Goal: Information Seeking & Learning: Find specific fact

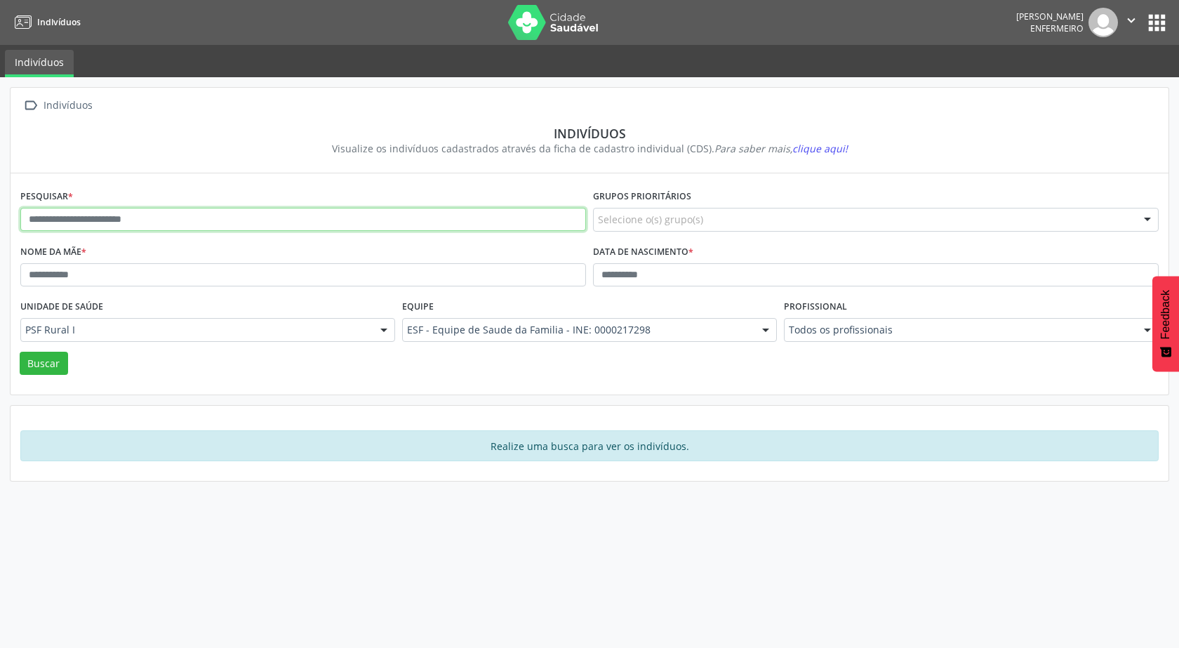
click at [203, 218] on input "text" at bounding box center [303, 220] width 566 height 24
click at [49, 358] on button "Buscar" at bounding box center [44, 364] width 48 height 24
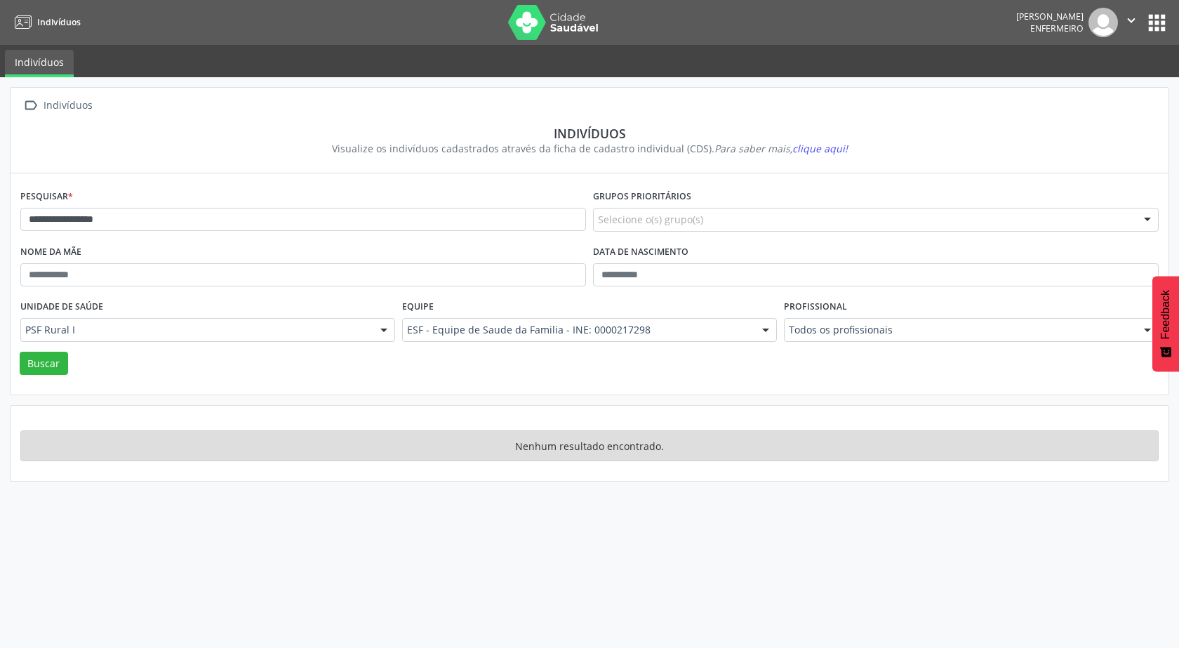
click at [1144, 326] on div at bounding box center [1147, 331] width 21 height 24
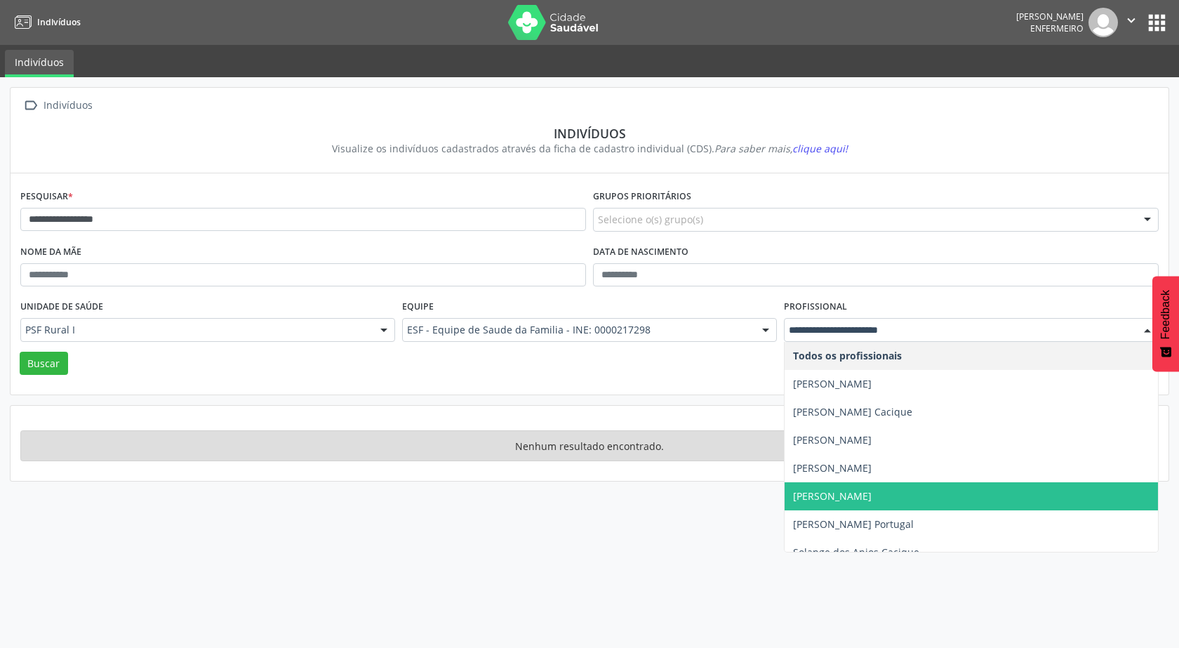
scroll to position [15, 0]
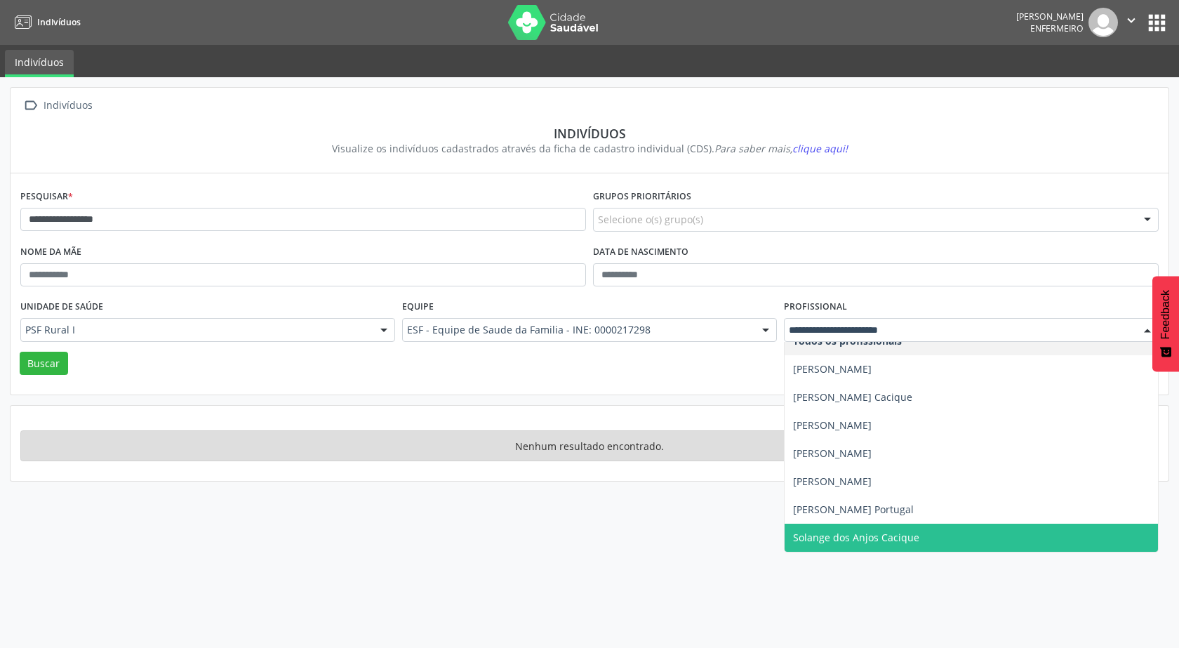
click at [907, 537] on span "Solange dos Anjos Cacique" at bounding box center [856, 536] width 126 height 13
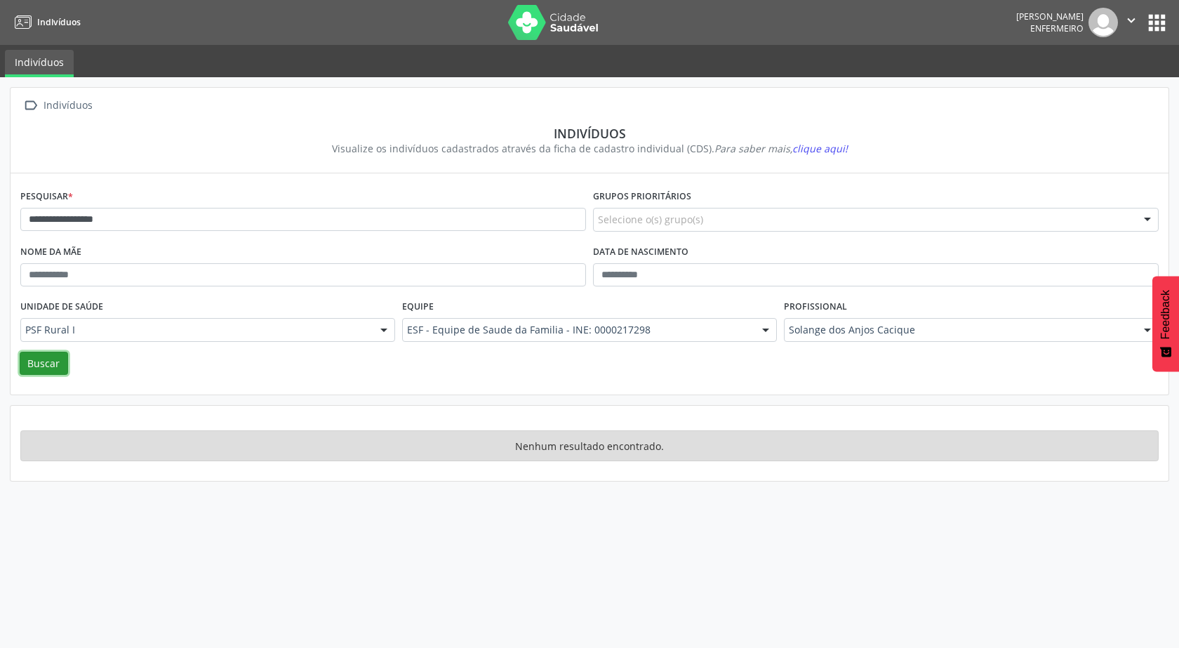
click at [33, 363] on button "Buscar" at bounding box center [44, 364] width 48 height 24
click at [62, 220] on input "**********" at bounding box center [303, 220] width 566 height 24
type input "**********"
click at [36, 359] on button "Buscar" at bounding box center [44, 364] width 48 height 24
click at [1150, 20] on button "apps" at bounding box center [1156, 23] width 25 height 25
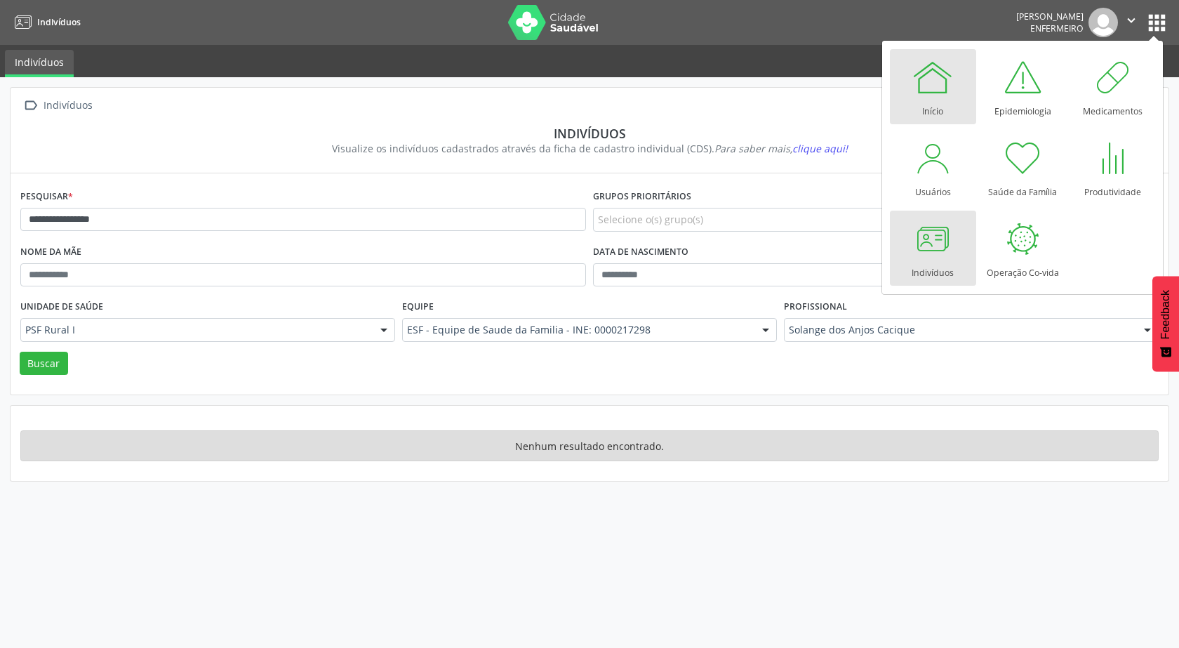
click at [922, 108] on div "Início" at bounding box center [932, 107] width 21 height 19
